Goal: Book appointment/travel/reservation

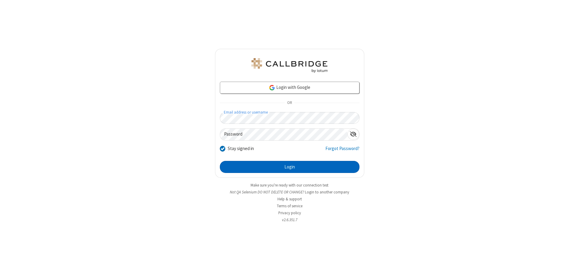
click at [290, 167] on button "Login" at bounding box center [290, 167] width 140 height 12
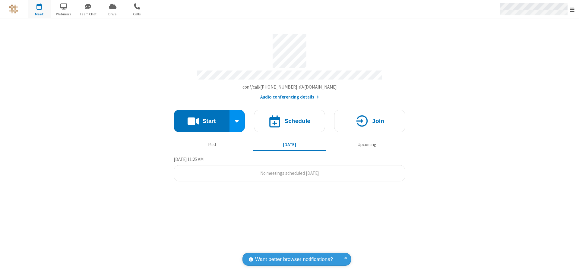
click at [572, 9] on span "Open menu" at bounding box center [572, 10] width 5 height 6
click at [39, 9] on span "button" at bounding box center [39, 6] width 23 height 10
click at [290, 118] on h4 "Schedule" at bounding box center [297, 121] width 26 height 6
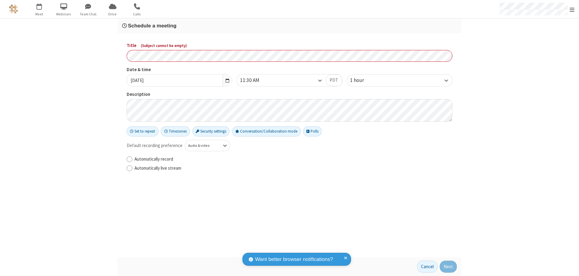
click at [290, 26] on h3 "Schedule a meeting" at bounding box center [289, 26] width 335 height 6
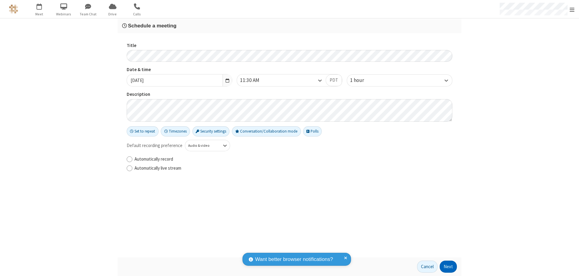
click at [449, 267] on button "Next" at bounding box center [448, 267] width 17 height 12
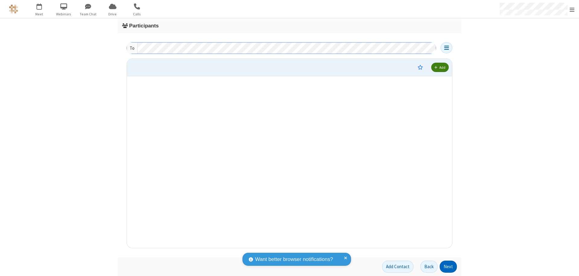
click at [449, 267] on button "Next" at bounding box center [448, 267] width 17 height 12
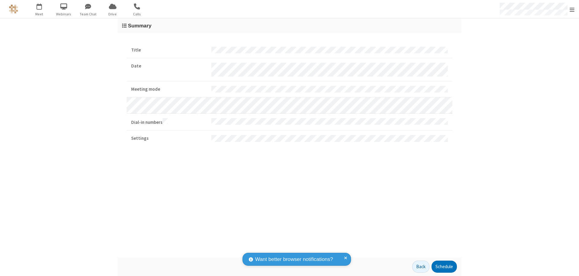
click at [444, 267] on button "Schedule" at bounding box center [444, 267] width 25 height 12
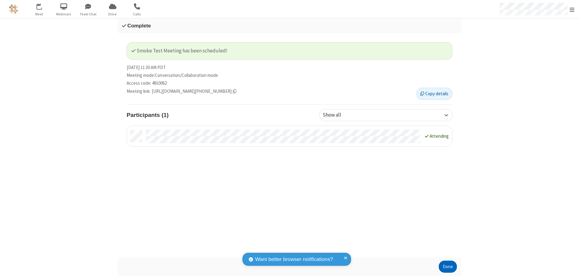
click at [448, 267] on button "Done" at bounding box center [448, 267] width 18 height 12
